Goal: Transaction & Acquisition: Purchase product/service

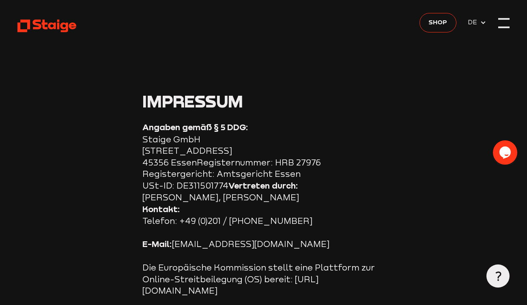
click at [505, 22] on div at bounding box center [504, 22] width 11 height 11
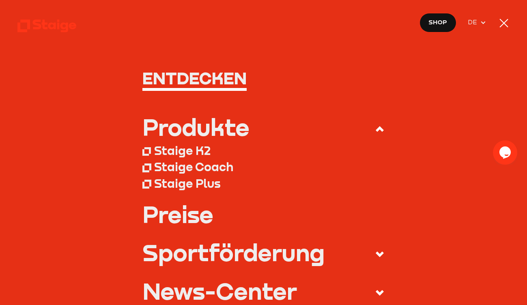
click at [225, 127] on div "Produkte" at bounding box center [196, 127] width 107 height 23
click at [0, 0] on input "Produkte" at bounding box center [0, 0] width 0 height 0
click at [182, 150] on div "Staige K2" at bounding box center [182, 150] width 56 height 15
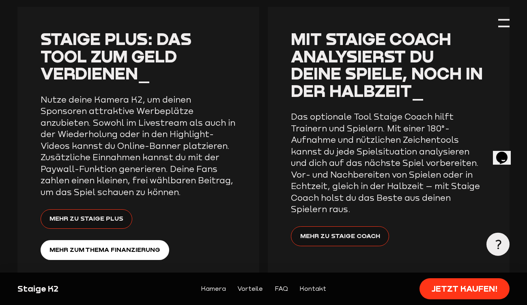
scroll to position [1678, 0]
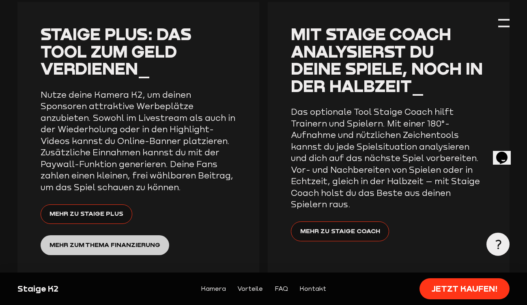
click at [155, 240] on span "Mehr zum Thema Finanzierung" at bounding box center [105, 245] width 111 height 10
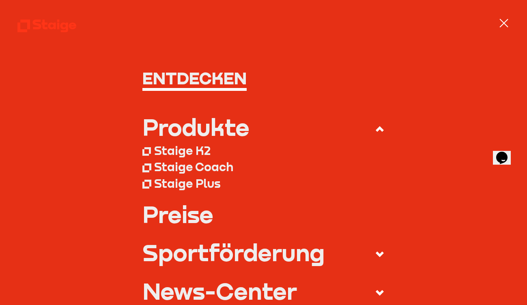
click at [163, 216] on link "Preise" at bounding box center [264, 214] width 242 height 23
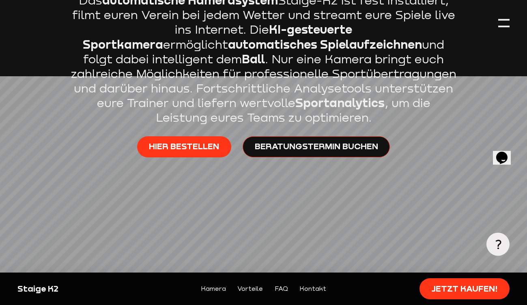
scroll to position [390, 0]
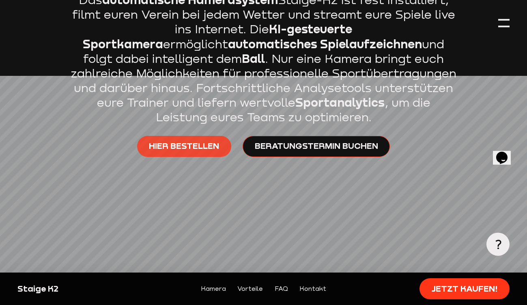
click at [193, 145] on span "Hier bestellen" at bounding box center [184, 146] width 70 height 12
